Goal: Task Accomplishment & Management: Manage account settings

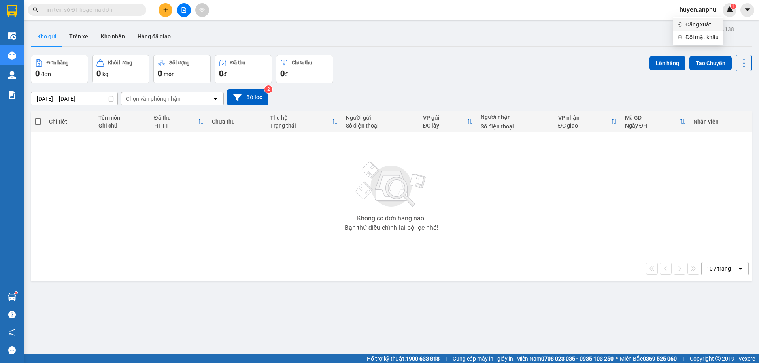
click at [693, 27] on span "Đăng xuất" at bounding box center [701, 24] width 33 height 9
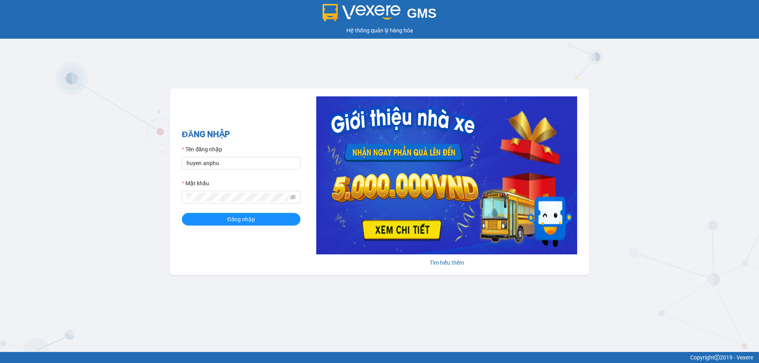
click at [230, 148] on div "Tên đăng nhập" at bounding box center [241, 151] width 119 height 12
click at [226, 159] on input "huyen.anphu" at bounding box center [241, 163] width 119 height 13
type input "yen.anphu"
click at [247, 214] on button "Đăng nhập" at bounding box center [241, 219] width 119 height 13
